Goal: Information Seeking & Learning: Learn about a topic

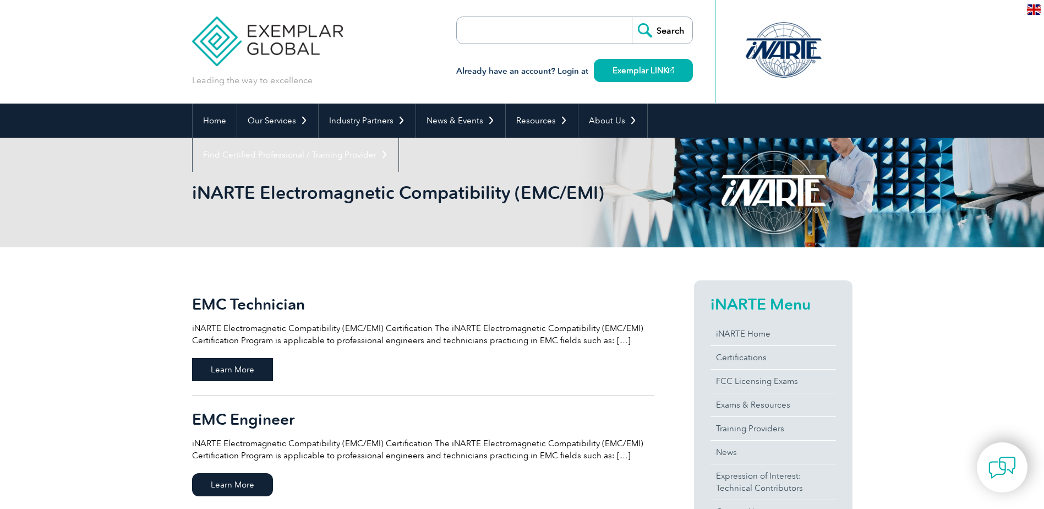
click at [245, 359] on span "Learn More" at bounding box center [232, 369] width 81 height 23
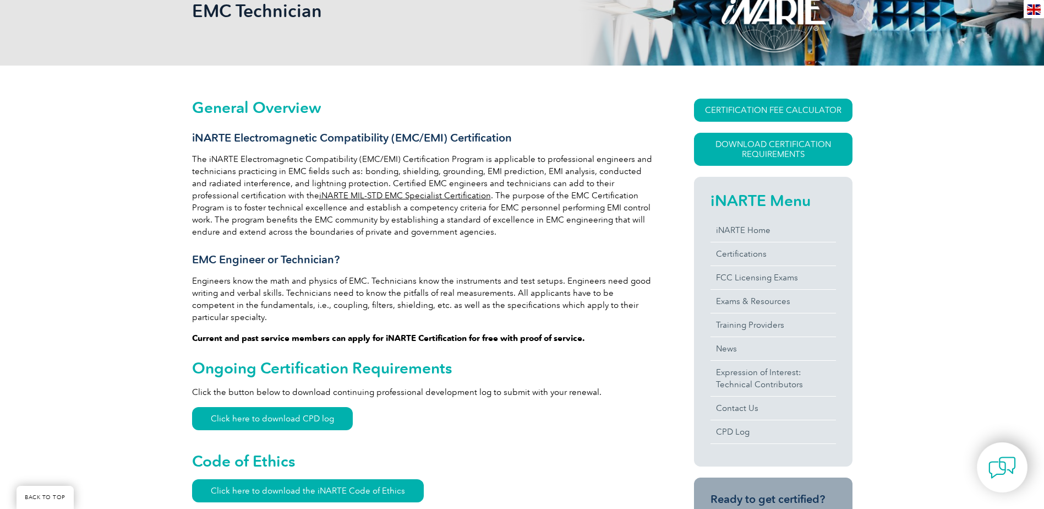
scroll to position [330, 0]
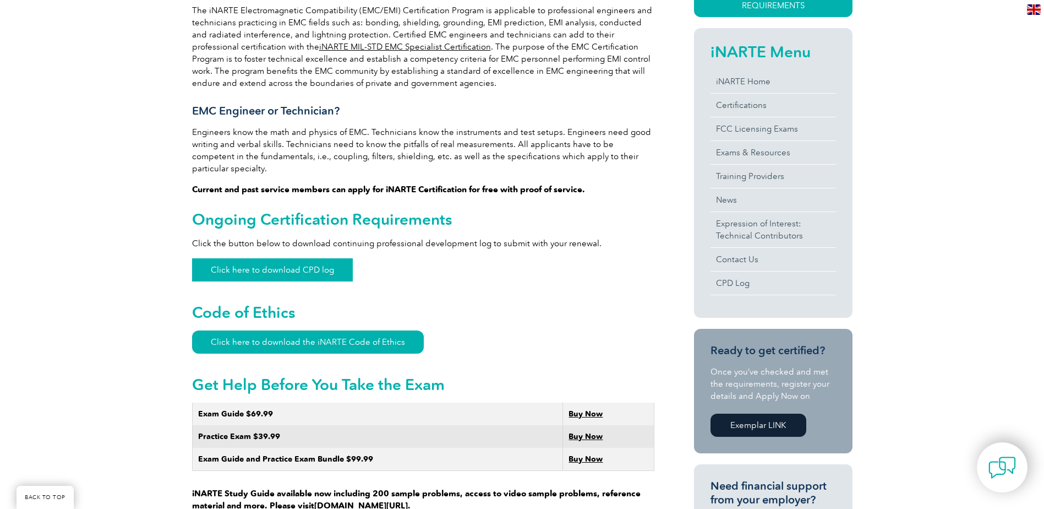
click at [227, 264] on link "Click here to download CPD log" at bounding box center [272, 269] width 161 height 23
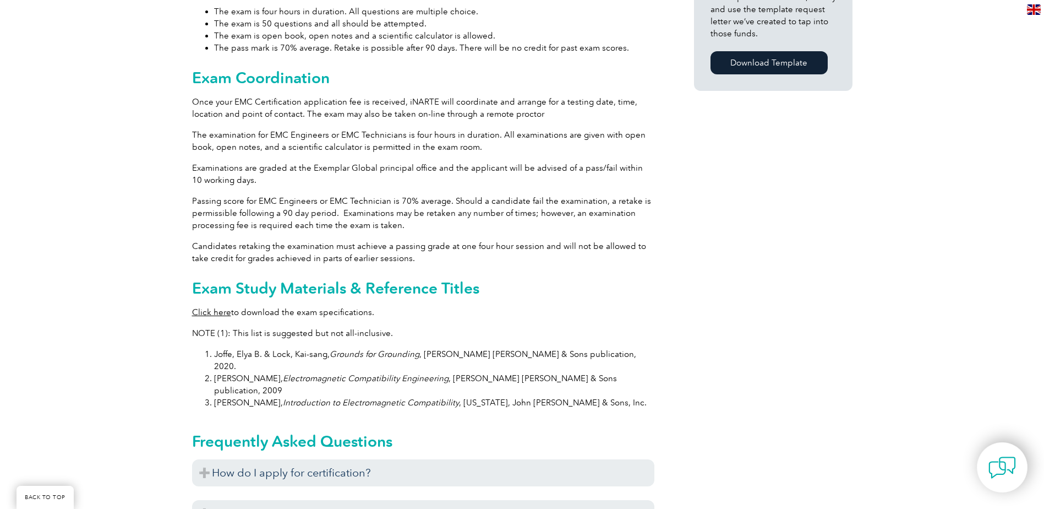
scroll to position [991, 0]
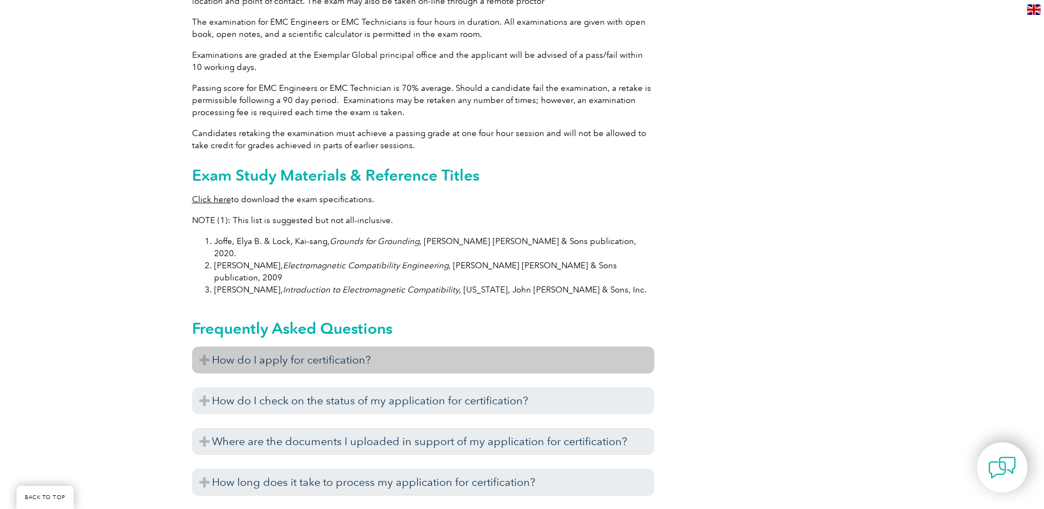
click at [256, 346] on h3 "How do I apply for certification?" at bounding box center [423, 359] width 462 height 27
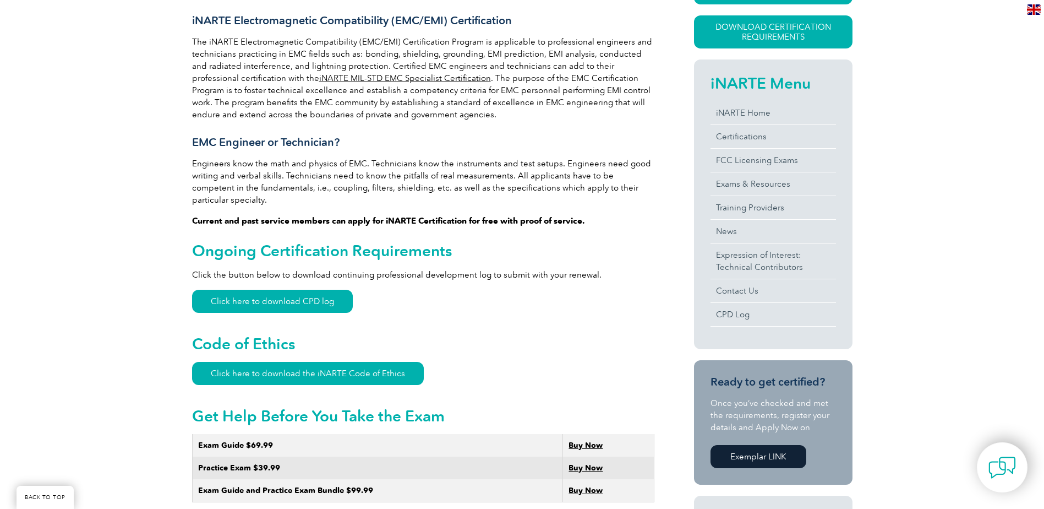
scroll to position [0, 0]
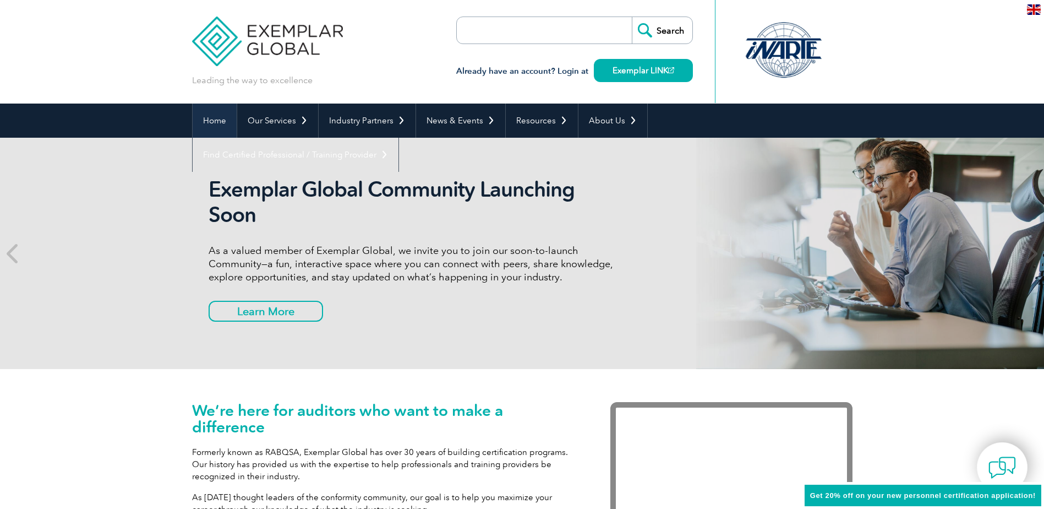
click at [224, 119] on link "Home" at bounding box center [215, 120] width 44 height 34
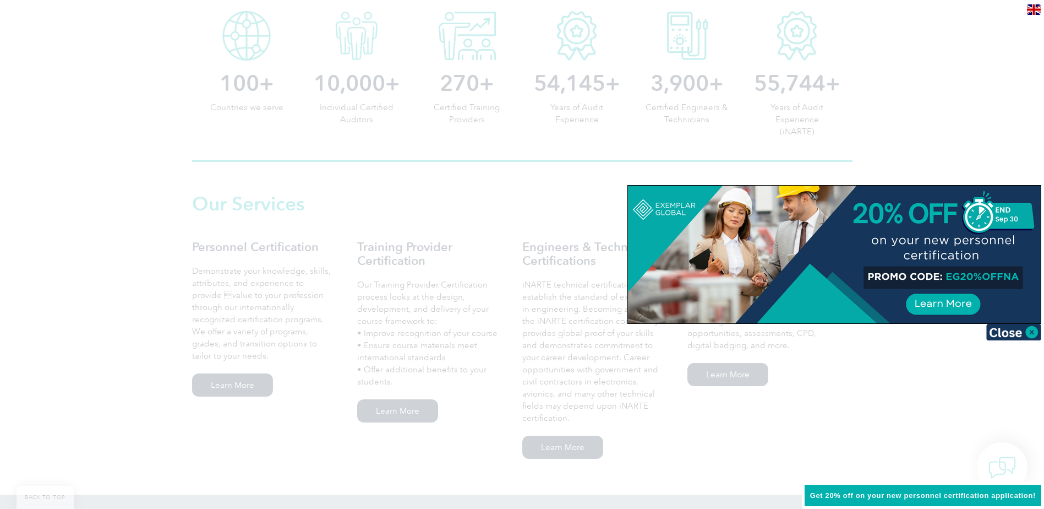
scroll to position [606, 0]
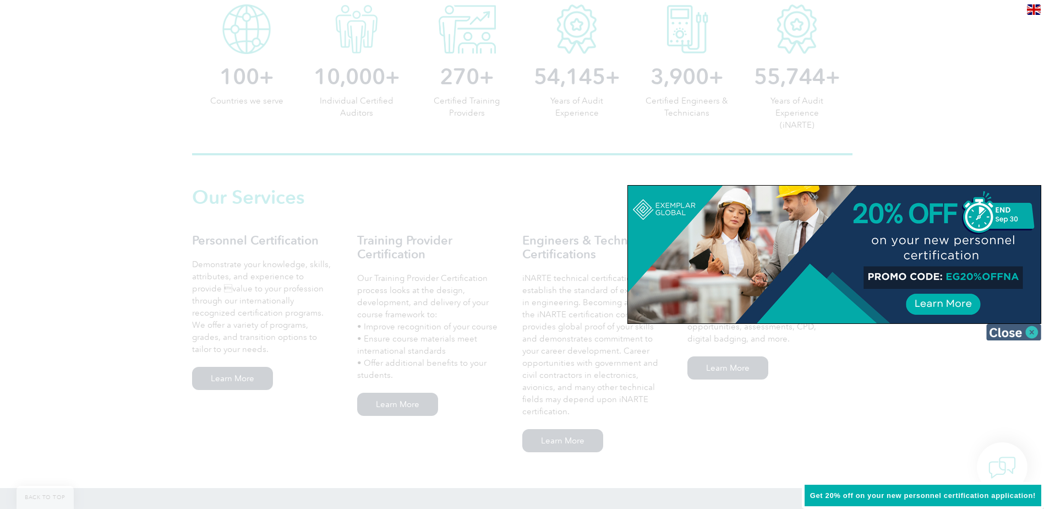
click at [1030, 331] on img at bounding box center [1013, 332] width 55 height 17
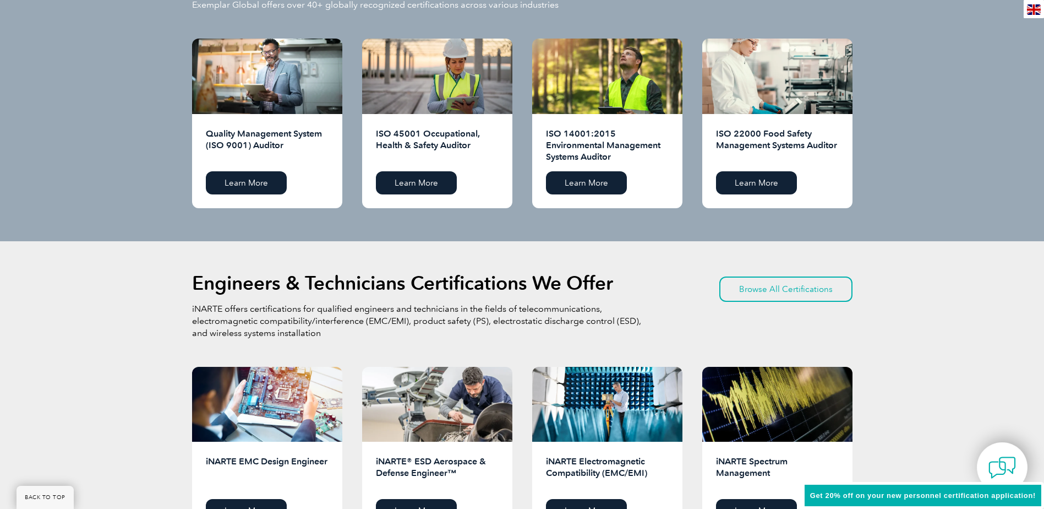
scroll to position [1321, 0]
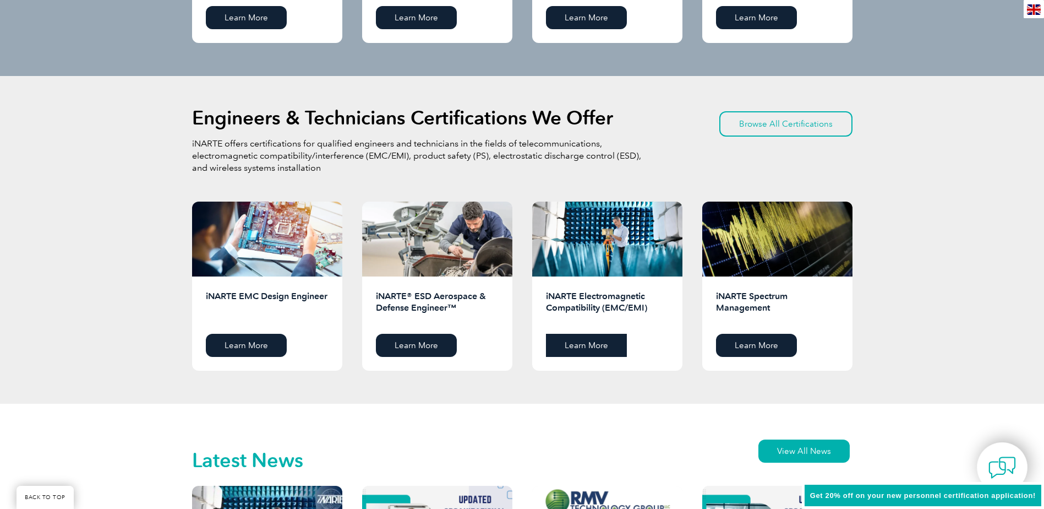
click at [582, 342] on link "Learn More" at bounding box center [586, 345] width 81 height 23
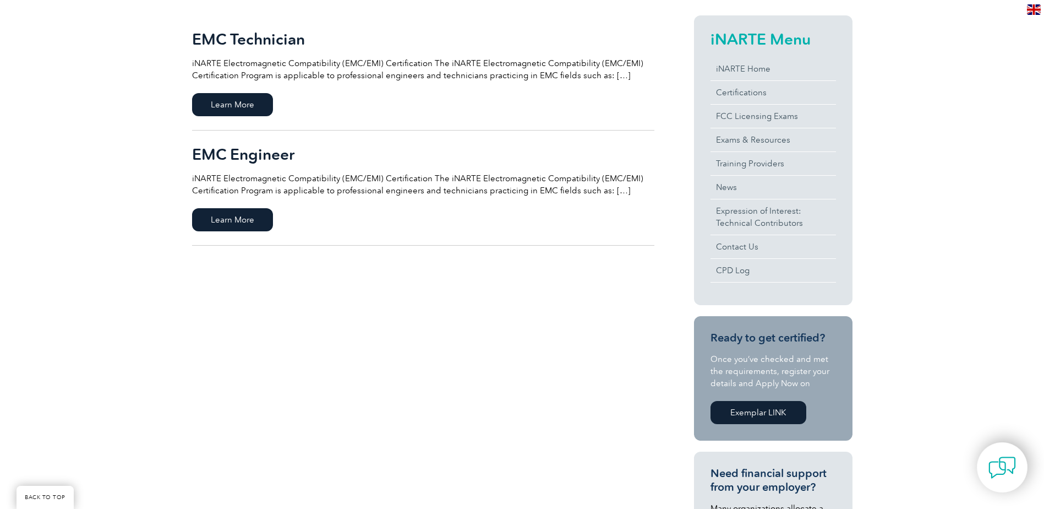
scroll to position [275, 0]
